Goal: Task Accomplishment & Management: Manage account settings

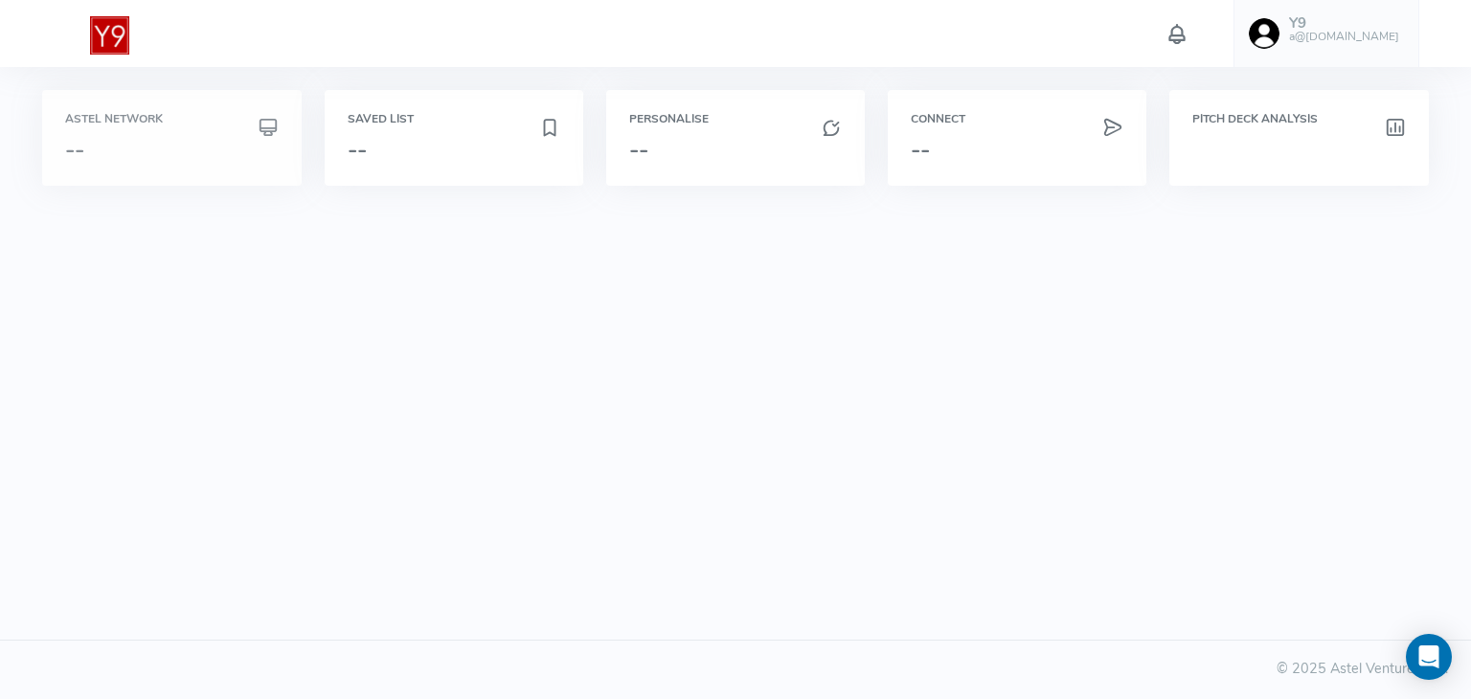
click at [170, 125] on div "Astel Network --" at bounding box center [171, 138] width 213 height 50
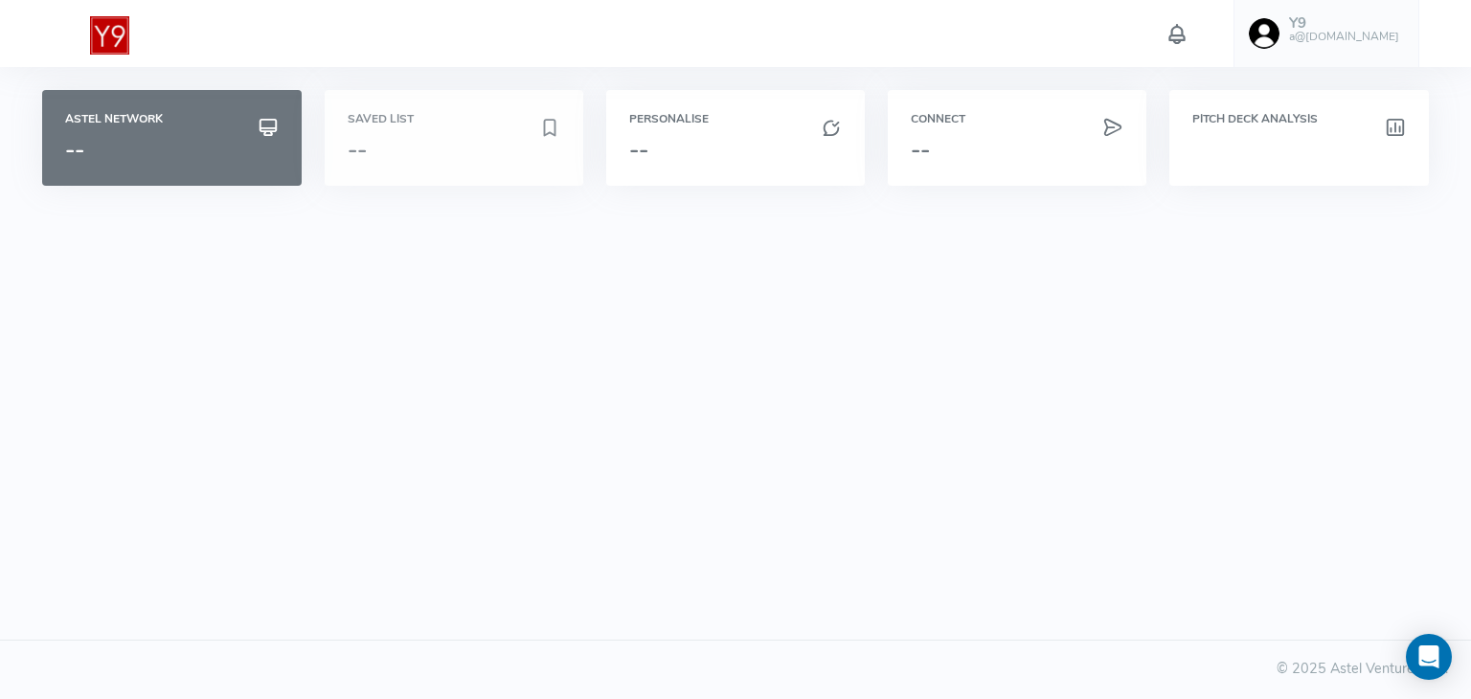
click at [443, 121] on h6 "Saved List" at bounding box center [454, 119] width 213 height 12
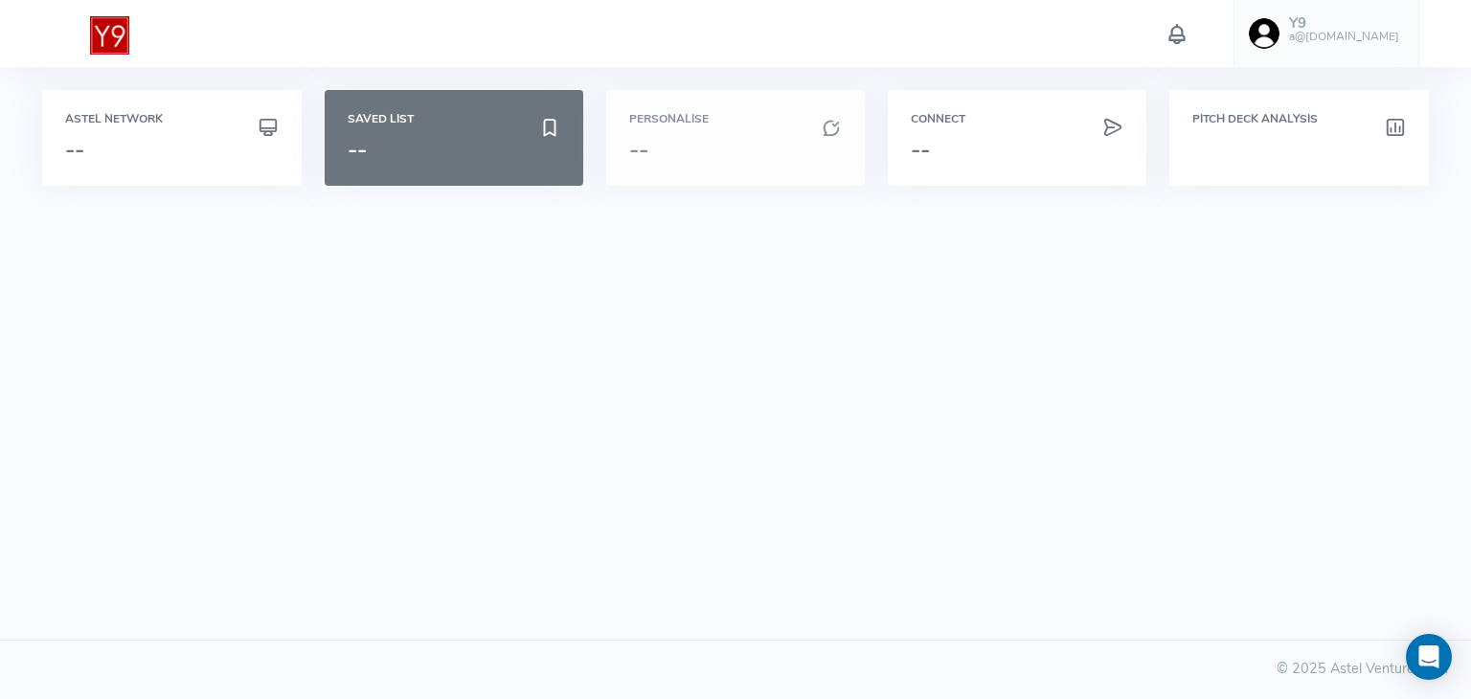
click at [709, 139] on h3 "--" at bounding box center [735, 149] width 213 height 25
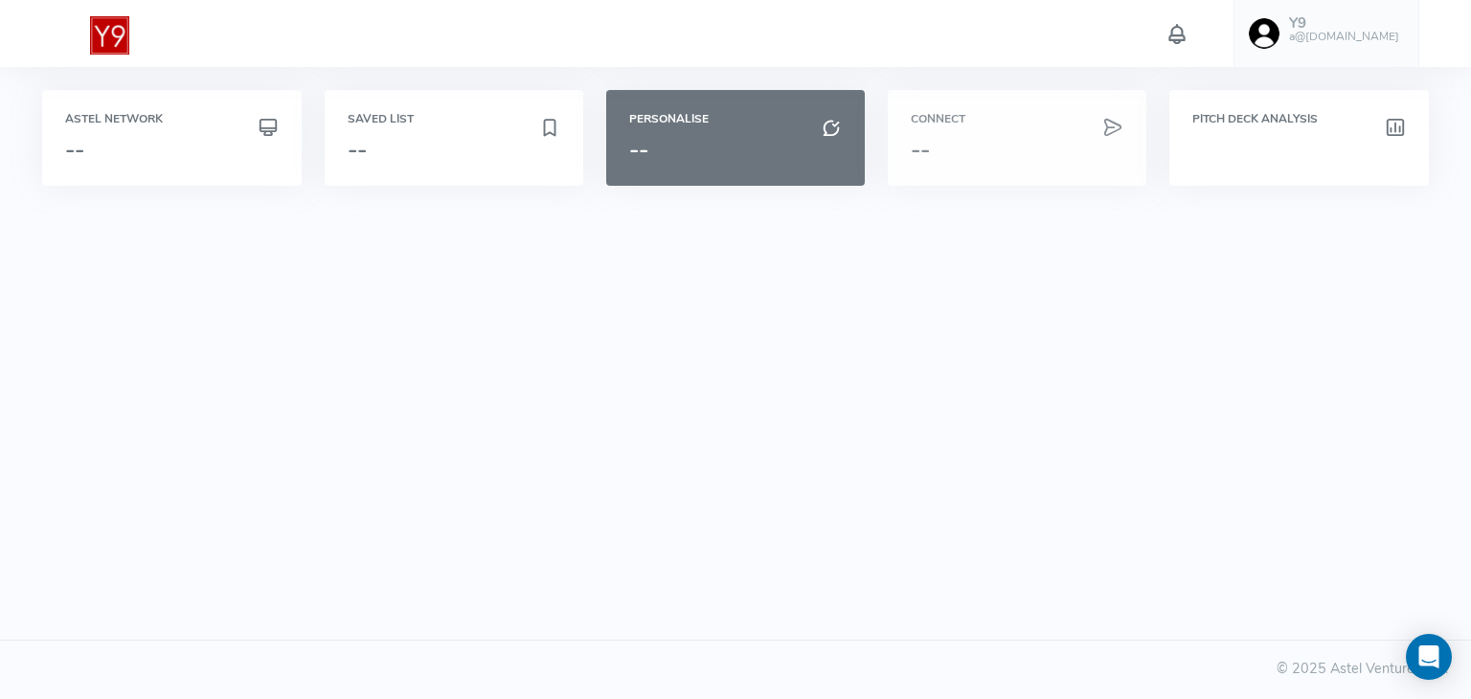
click at [1008, 150] on h3 "--" at bounding box center [1017, 149] width 213 height 25
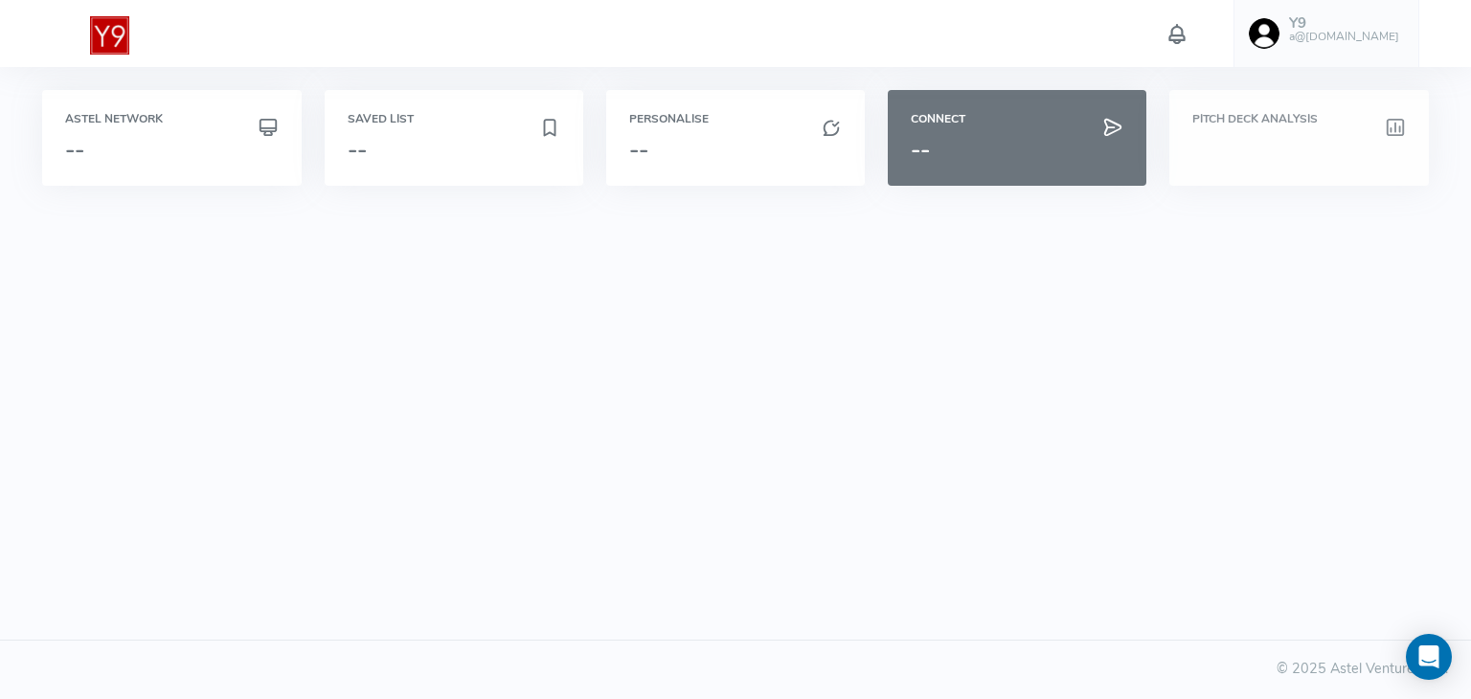
click at [1301, 125] on h6 "Pitch Deck Analysis" at bounding box center [1298, 119] width 213 height 12
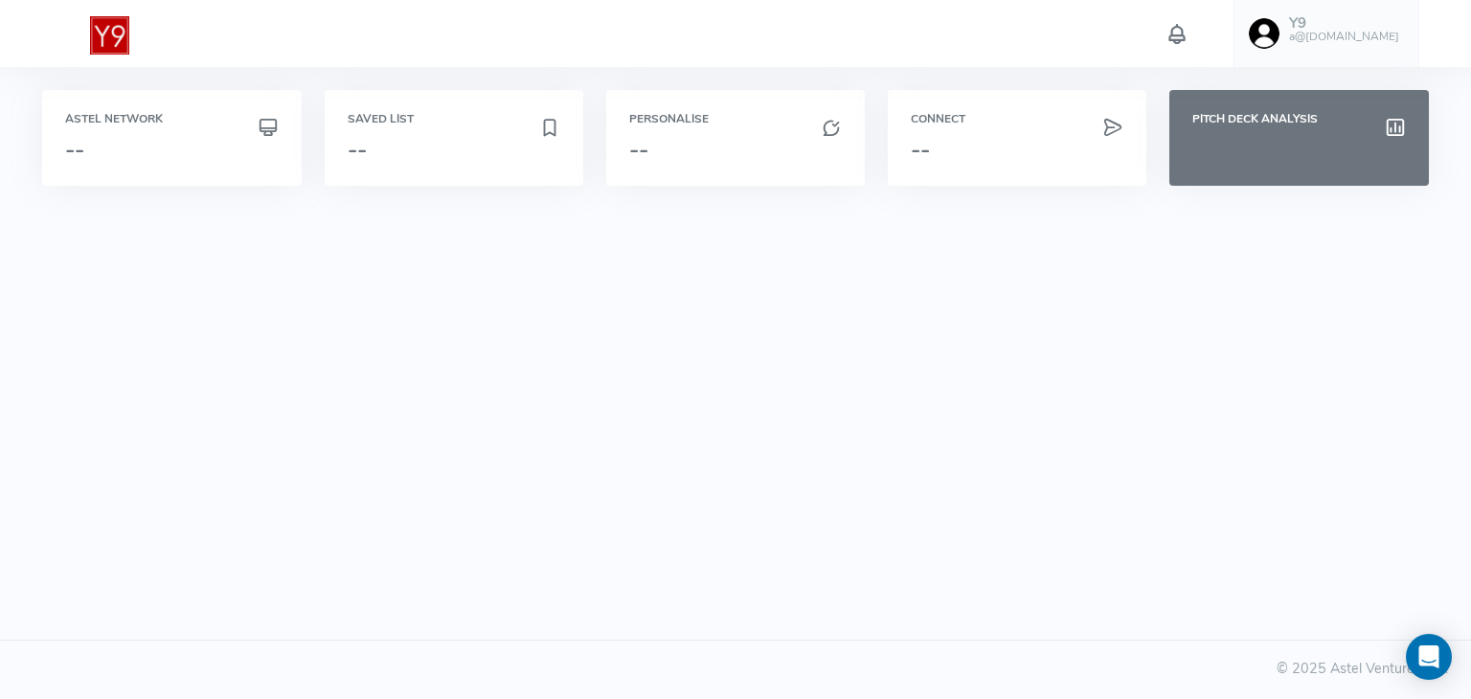
click at [114, 33] on img at bounding box center [109, 35] width 38 height 38
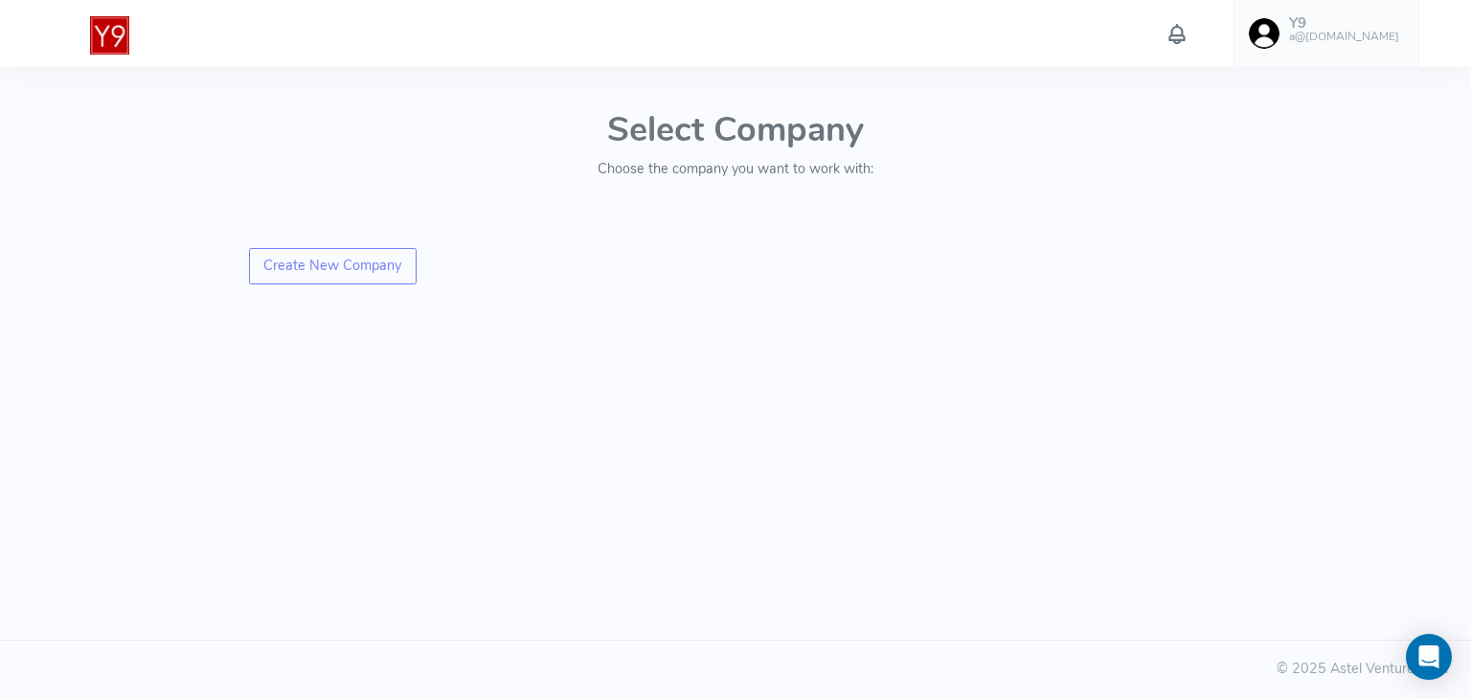
click at [1333, 36] on h6 "a@[DOMAIN_NAME]" at bounding box center [1344, 37] width 110 height 12
click at [1256, 146] on span "Upload data" at bounding box center [1270, 144] width 75 height 19
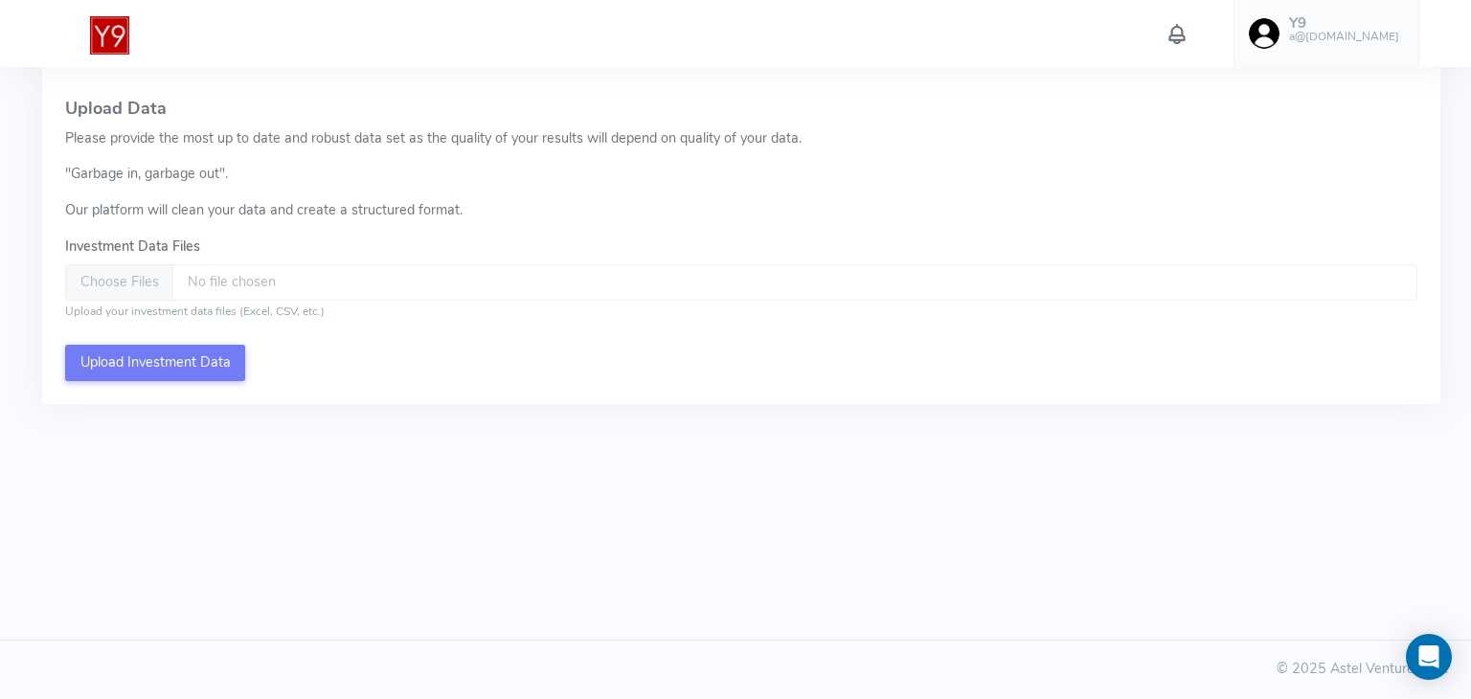
click at [1360, 39] on h6 "a@[DOMAIN_NAME]" at bounding box center [1344, 37] width 110 height 12
click at [127, 189] on div "Upload Data Please provide the most up to date and robust data set as the quali…" at bounding box center [740, 235] width 1397 height 337
click at [1375, 24] on h5 "Y9" at bounding box center [1344, 23] width 110 height 16
click at [222, 162] on div "Upload Data Please provide the most up to date and robust data set as the quali…" at bounding box center [740, 235] width 1397 height 337
click at [125, 47] on img at bounding box center [109, 35] width 38 height 38
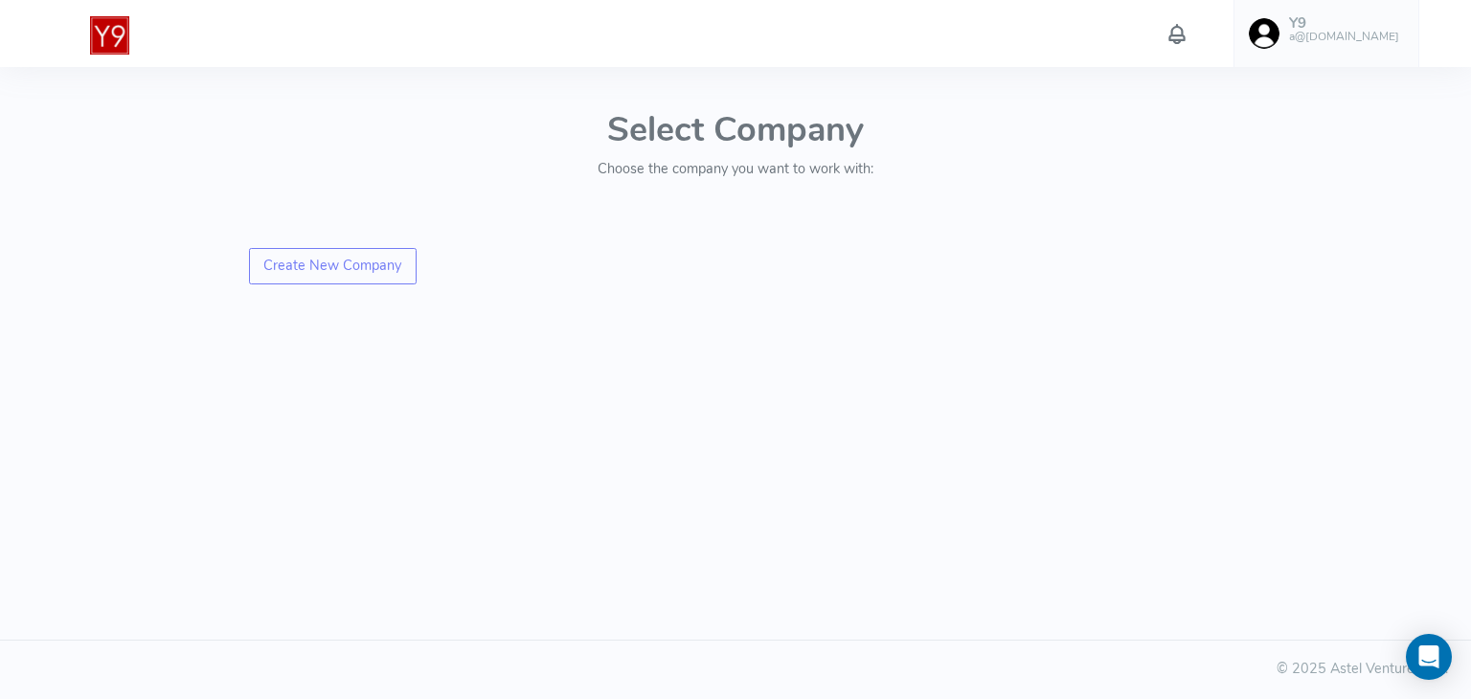
click at [317, 28] on div "Y9 a@y9bank.com Account Upload data AI Keys Usage Engagement Call Info Manage C…" at bounding box center [734, 33] width 1397 height 67
click at [345, 258] on link "Create New Company" at bounding box center [333, 266] width 168 height 36
click at [1343, 39] on h6 "a@[DOMAIN_NAME]" at bounding box center [1344, 37] width 110 height 12
click at [1283, 298] on span "Manage Company Invitation" at bounding box center [1319, 299] width 172 height 19
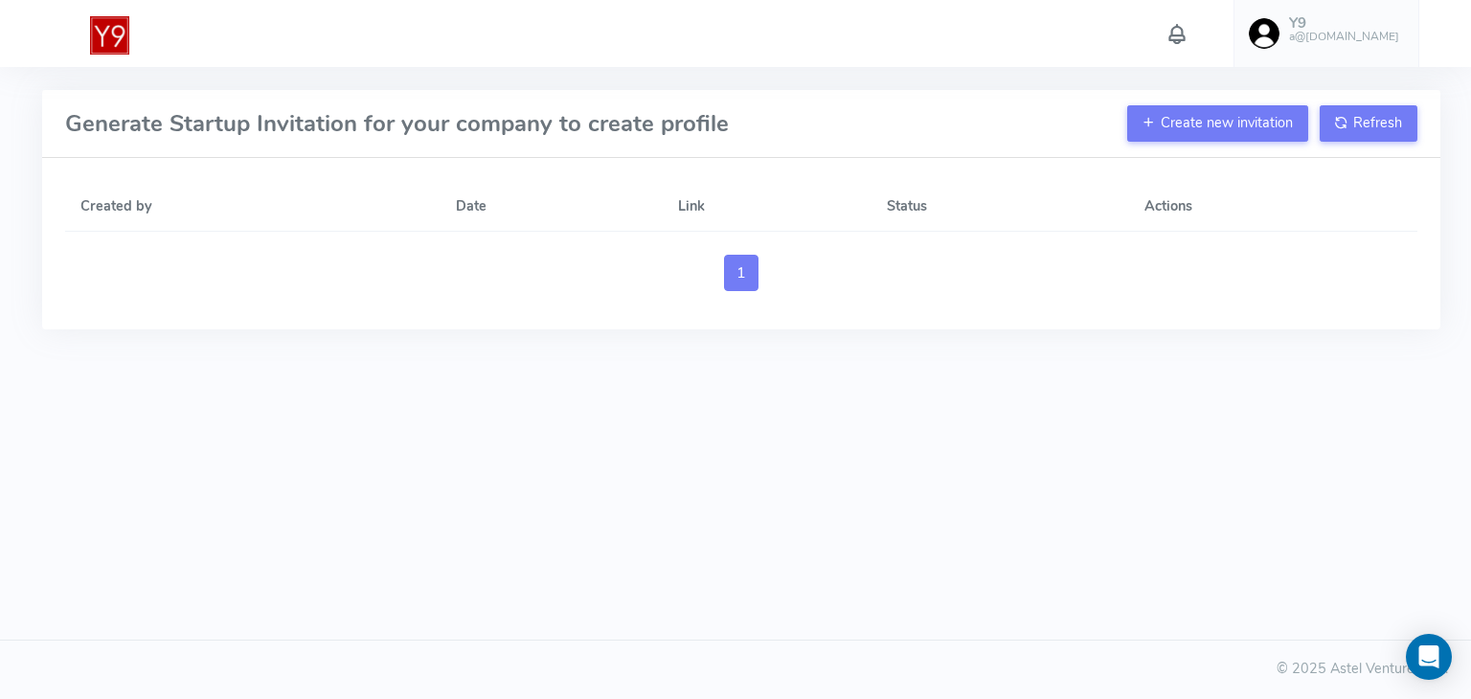
click at [1352, 32] on h6 "a@[DOMAIN_NAME]" at bounding box center [1344, 37] width 110 height 12
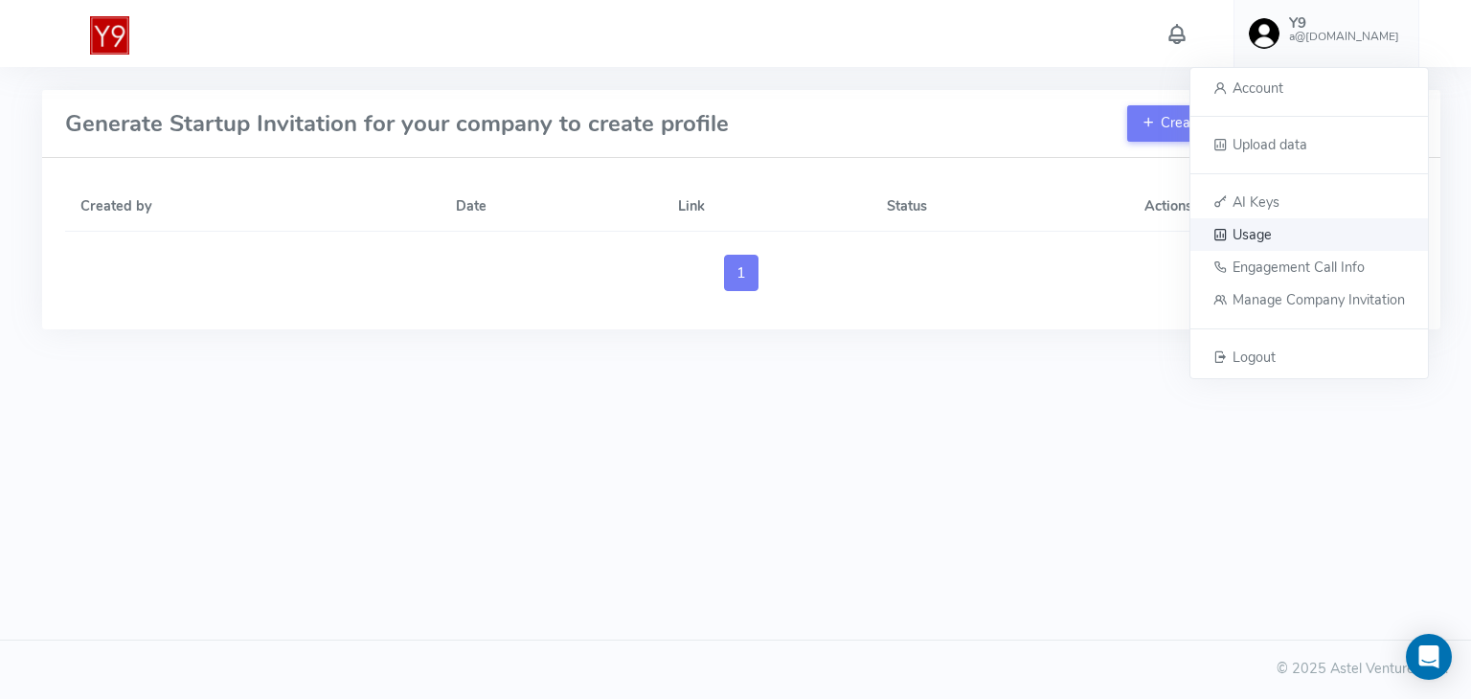
click at [1274, 231] on link "Usage" at bounding box center [1309, 234] width 238 height 33
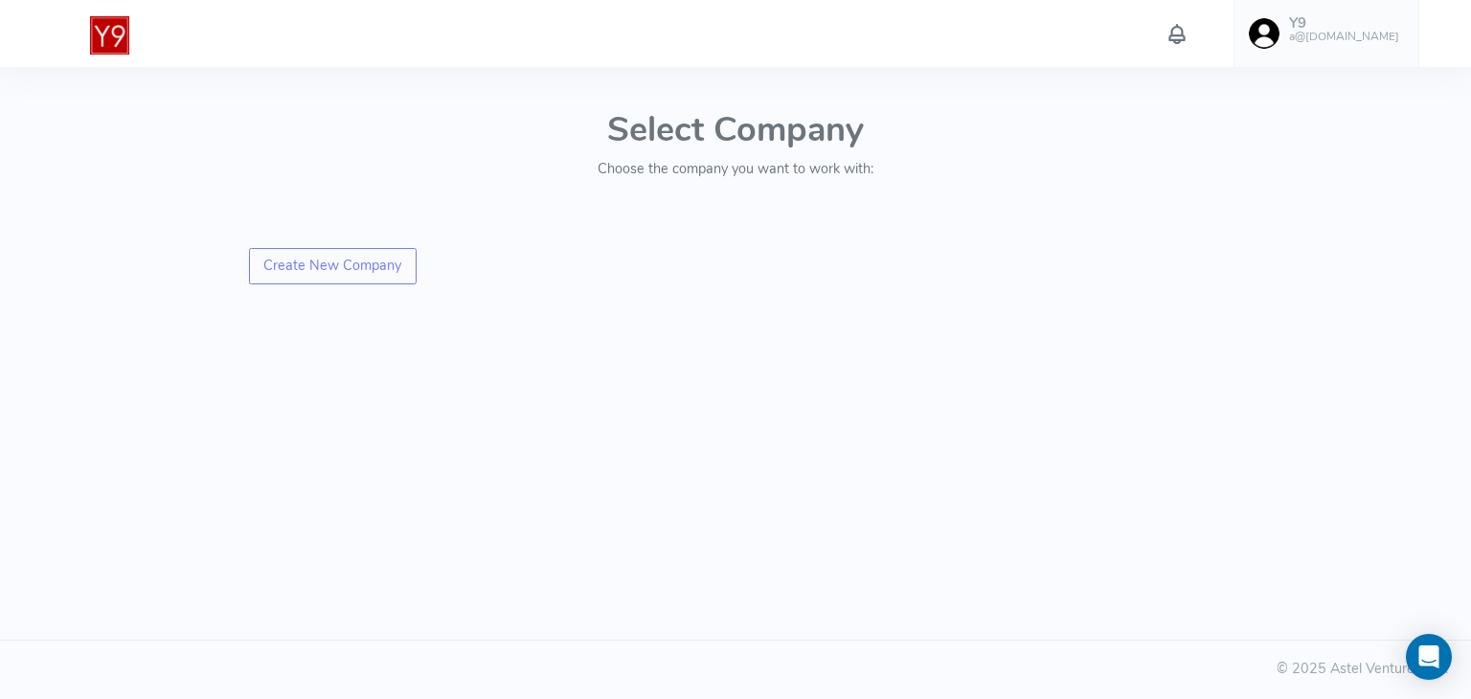
click at [1341, 31] on h6 "a@[DOMAIN_NAME]" at bounding box center [1344, 37] width 110 height 12
click at [1280, 206] on link "AI Keys" at bounding box center [1309, 202] width 238 height 33
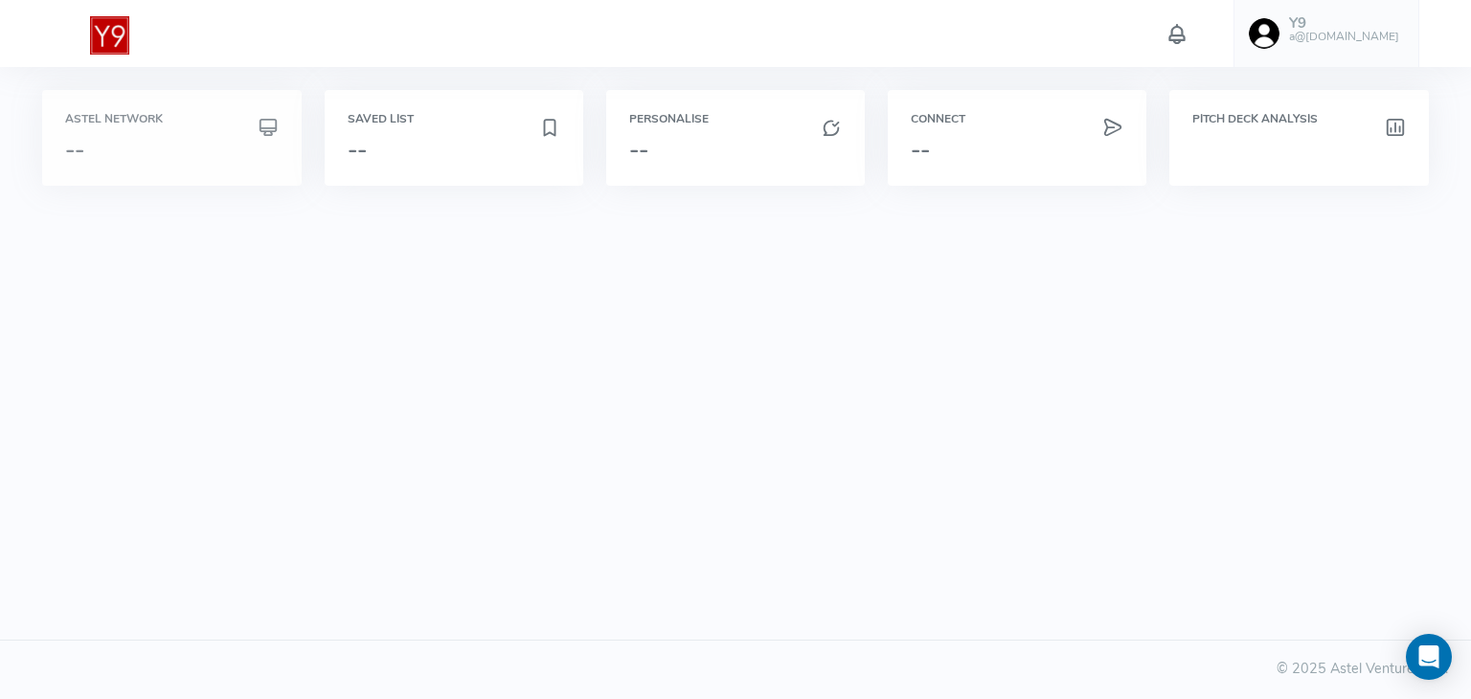
click at [147, 129] on div "Astel Network --" at bounding box center [171, 138] width 213 height 50
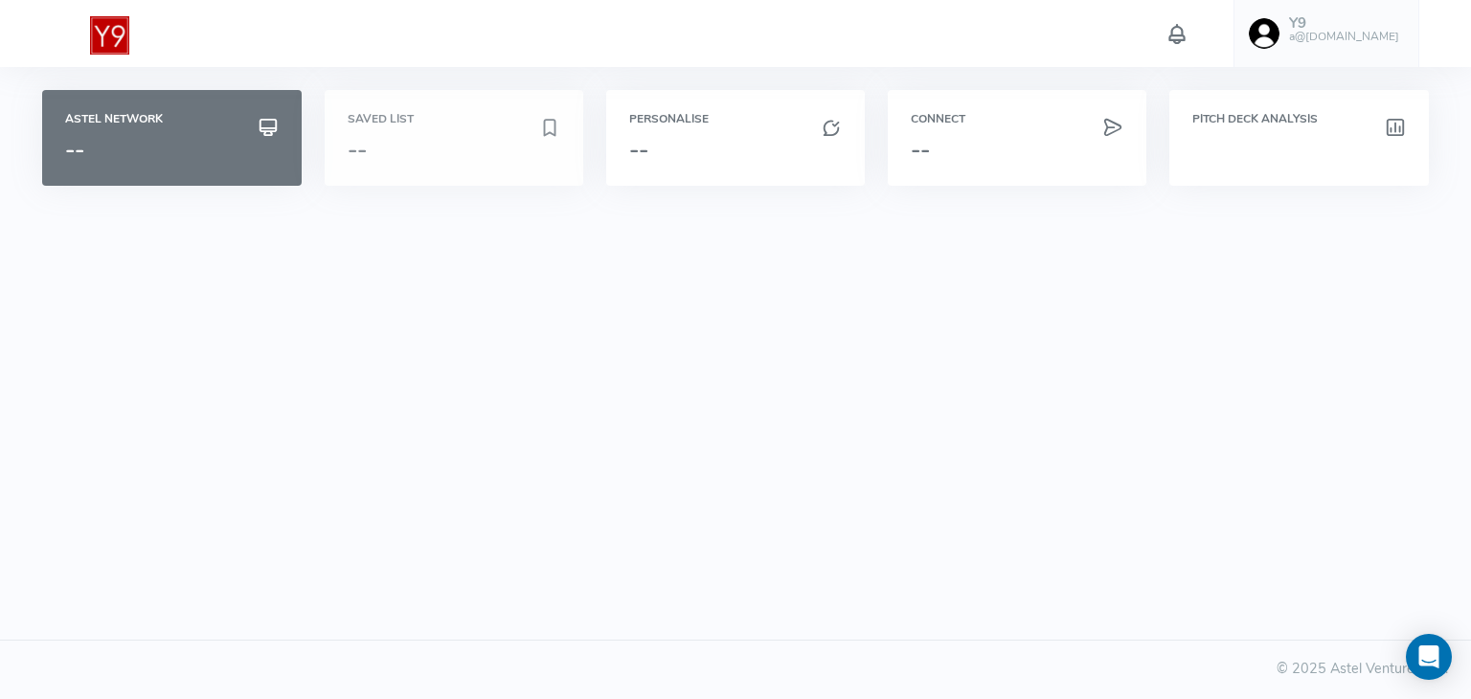
click at [425, 121] on h6 "Saved List" at bounding box center [454, 119] width 213 height 12
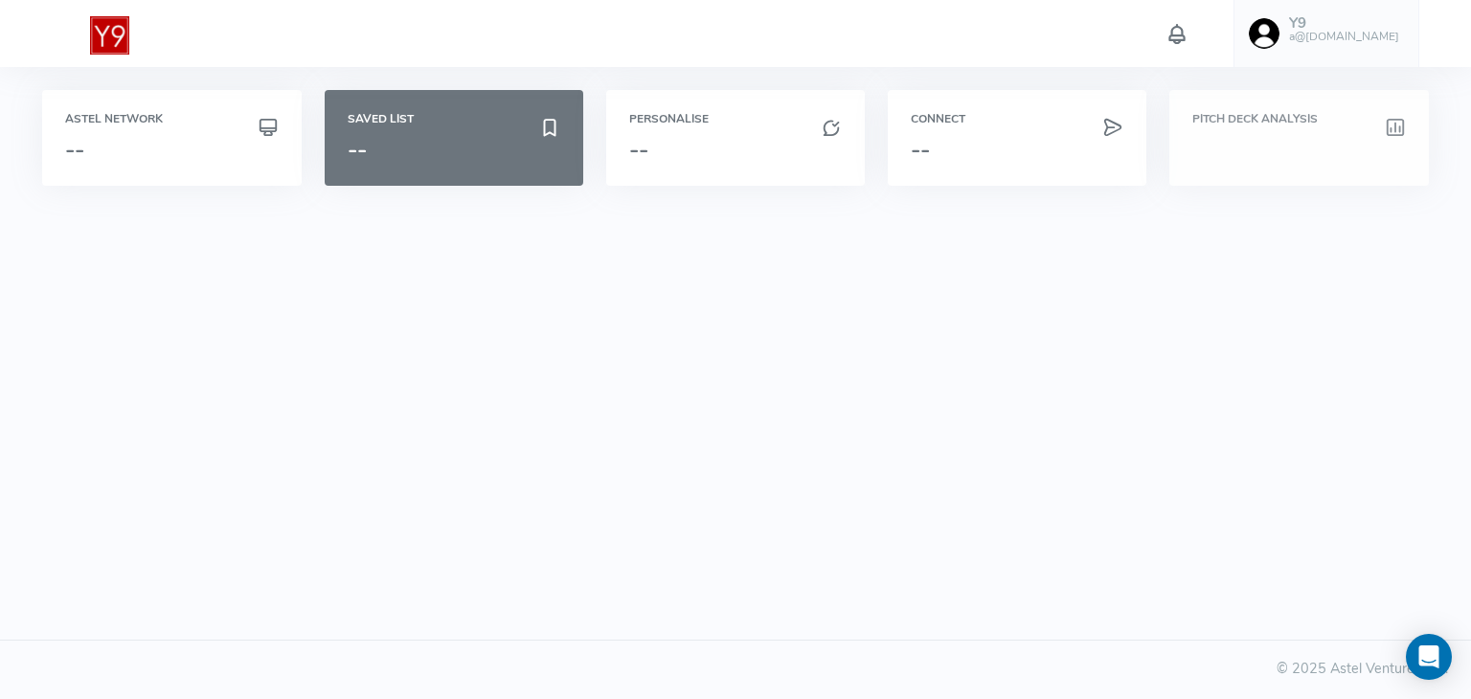
click at [1291, 147] on h3 at bounding box center [1298, 149] width 213 height 25
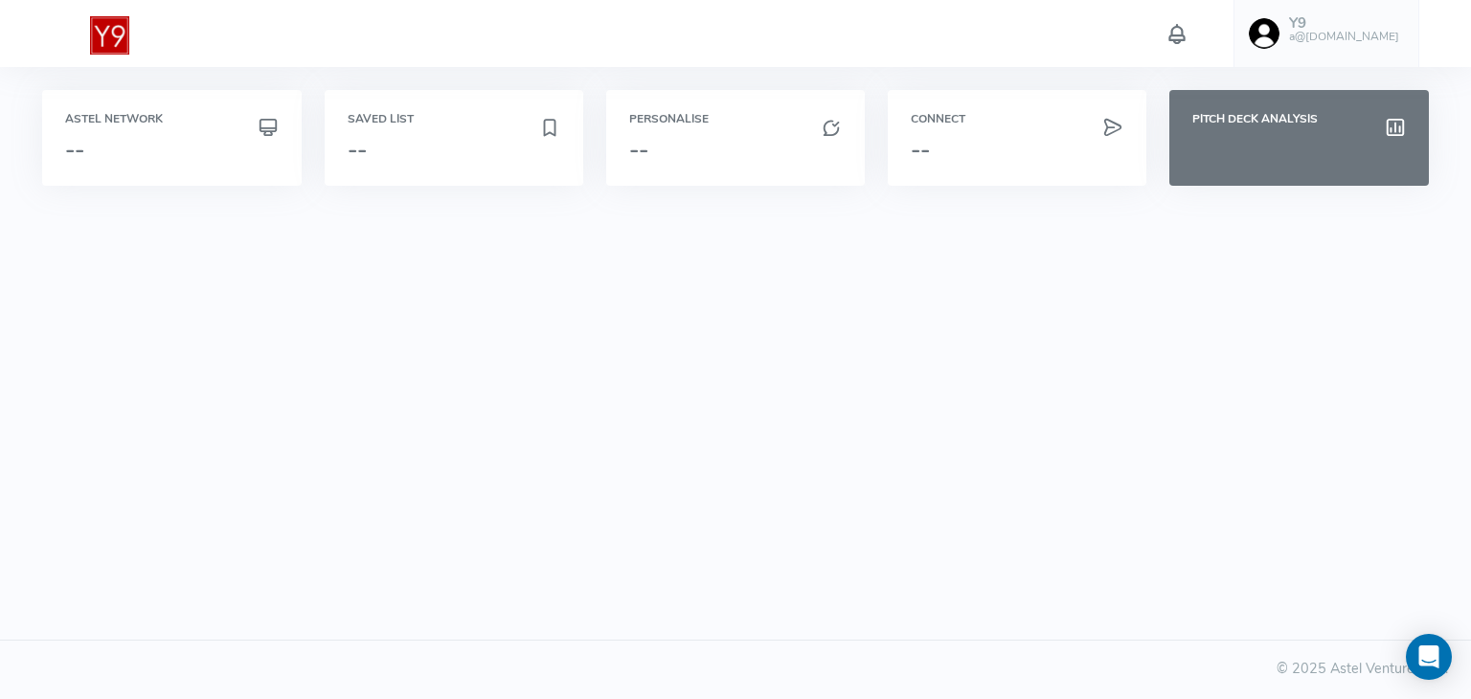
click at [1340, 31] on h6 "a@[DOMAIN_NAME]" at bounding box center [1344, 37] width 110 height 12
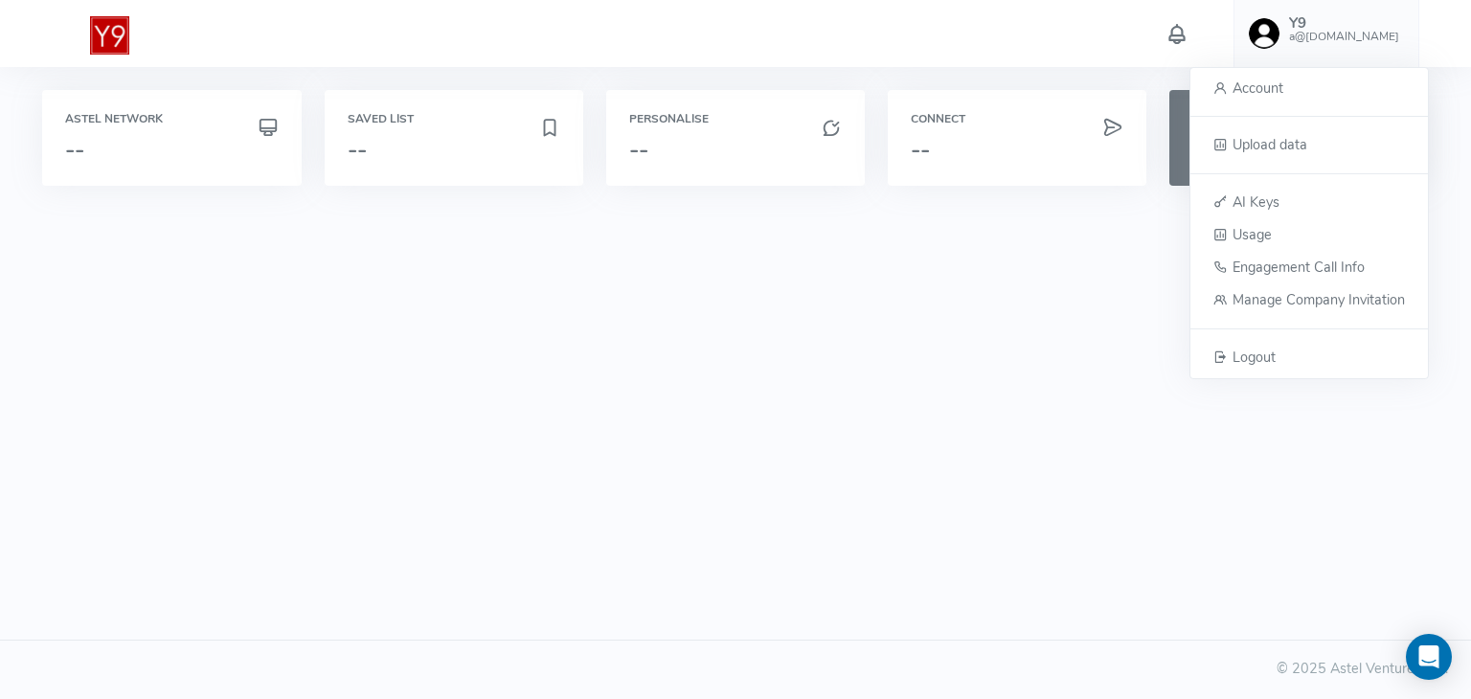
click at [111, 41] on img at bounding box center [109, 35] width 38 height 38
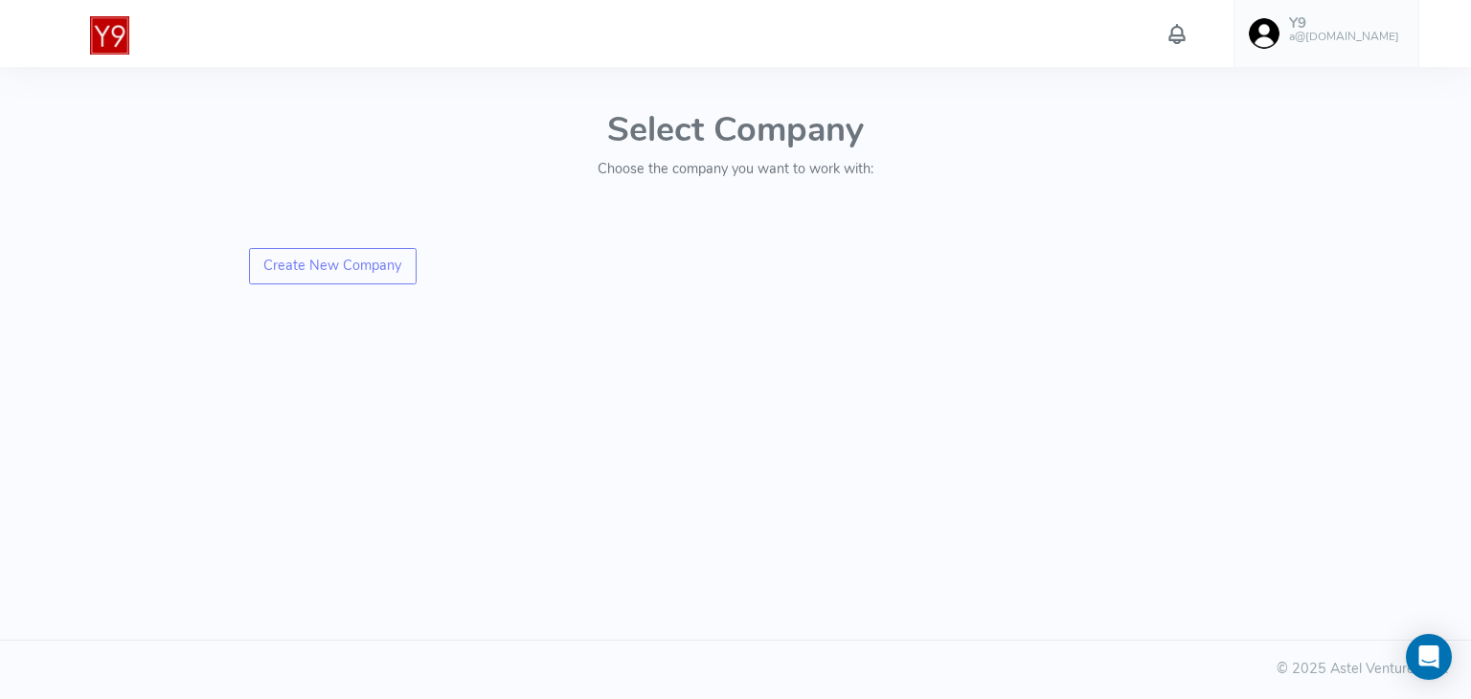
click at [1333, 20] on h5 "Y9" at bounding box center [1344, 23] width 110 height 16
click at [1360, 22] on h5 "Y9" at bounding box center [1344, 23] width 110 height 16
click at [1241, 84] on span "Account" at bounding box center [1258, 88] width 51 height 19
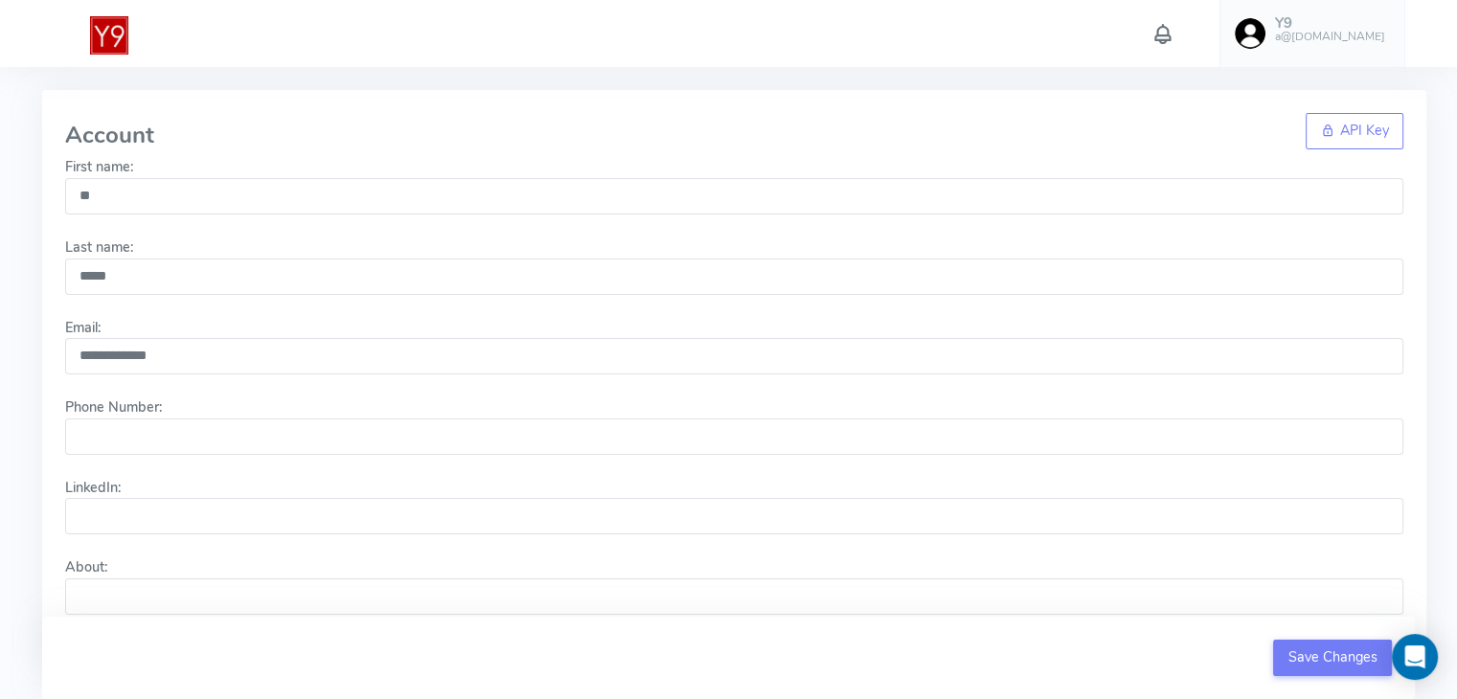
click at [1365, 18] on h5 "Y9" at bounding box center [1330, 23] width 110 height 16
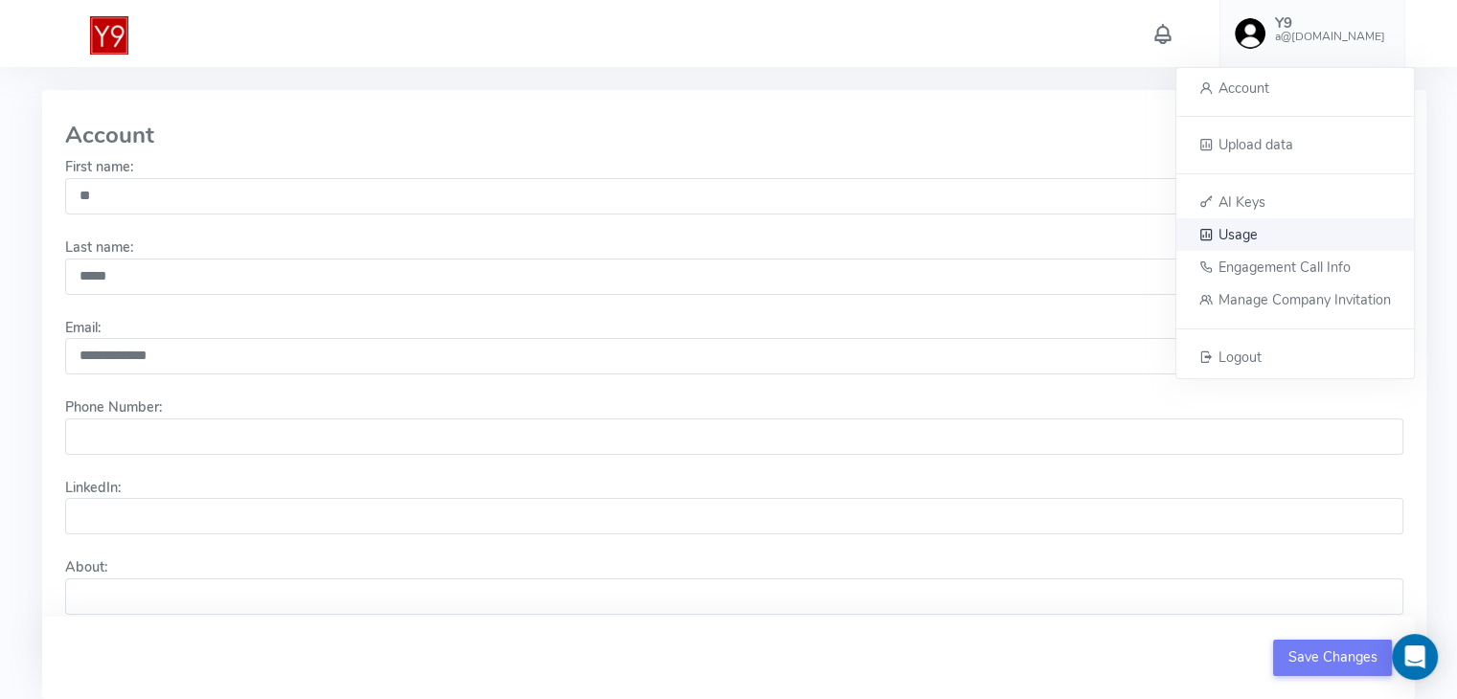
click at [1251, 237] on span "Usage" at bounding box center [1237, 234] width 39 height 19
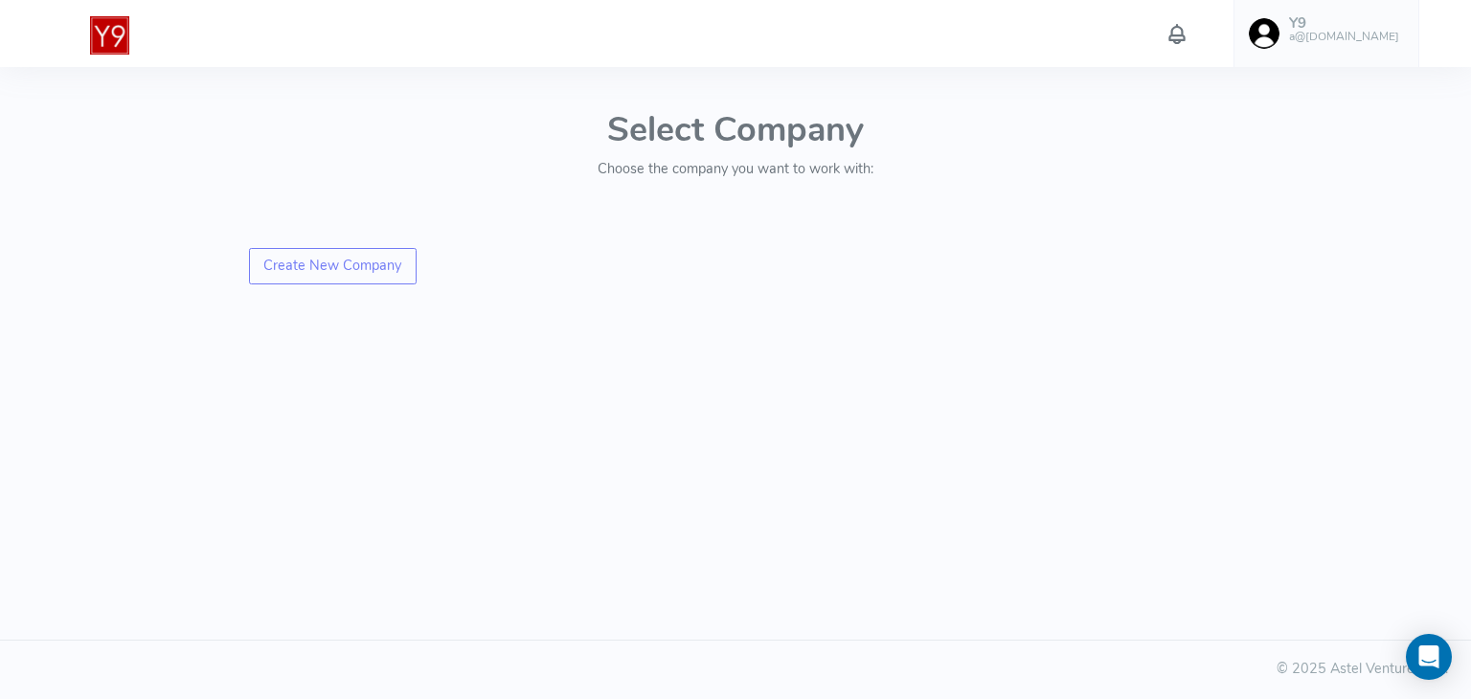
click at [1364, 34] on h6 "a@[DOMAIN_NAME]" at bounding box center [1344, 37] width 110 height 12
